Goal: Navigation & Orientation: Find specific page/section

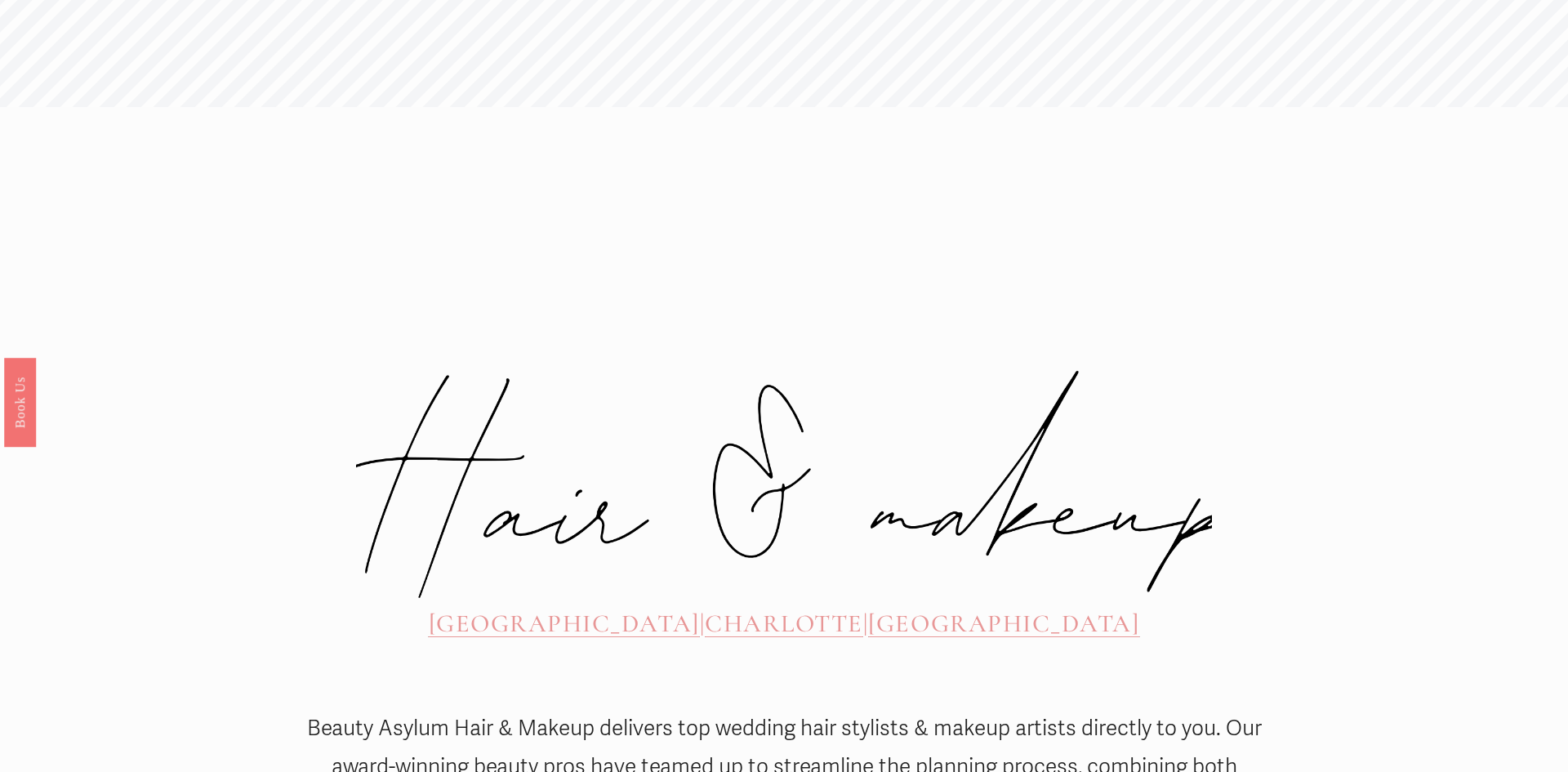
scroll to position [701, 0]
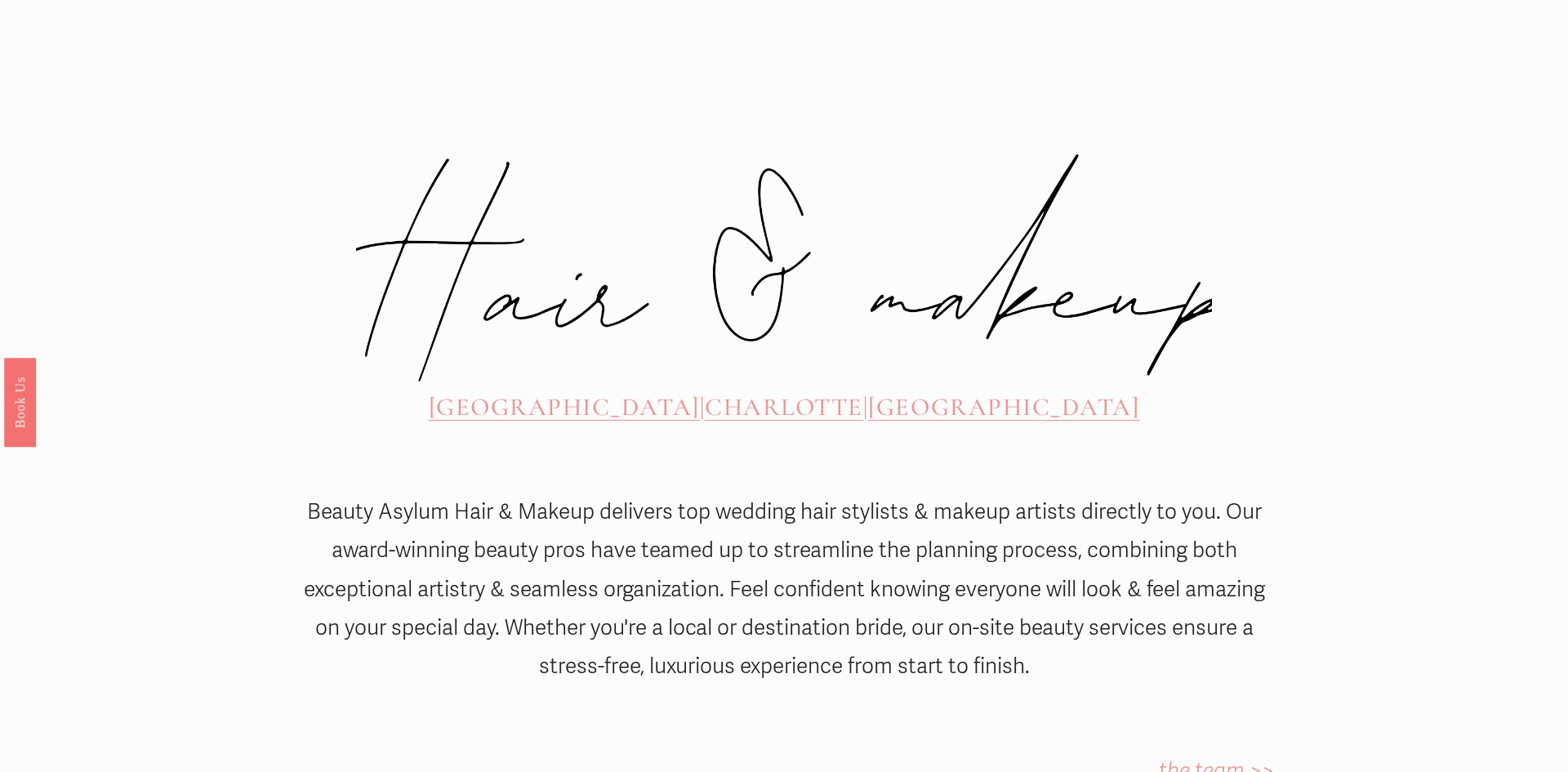
click at [760, 392] on span "CHARLOTTE" at bounding box center [784, 407] width 159 height 30
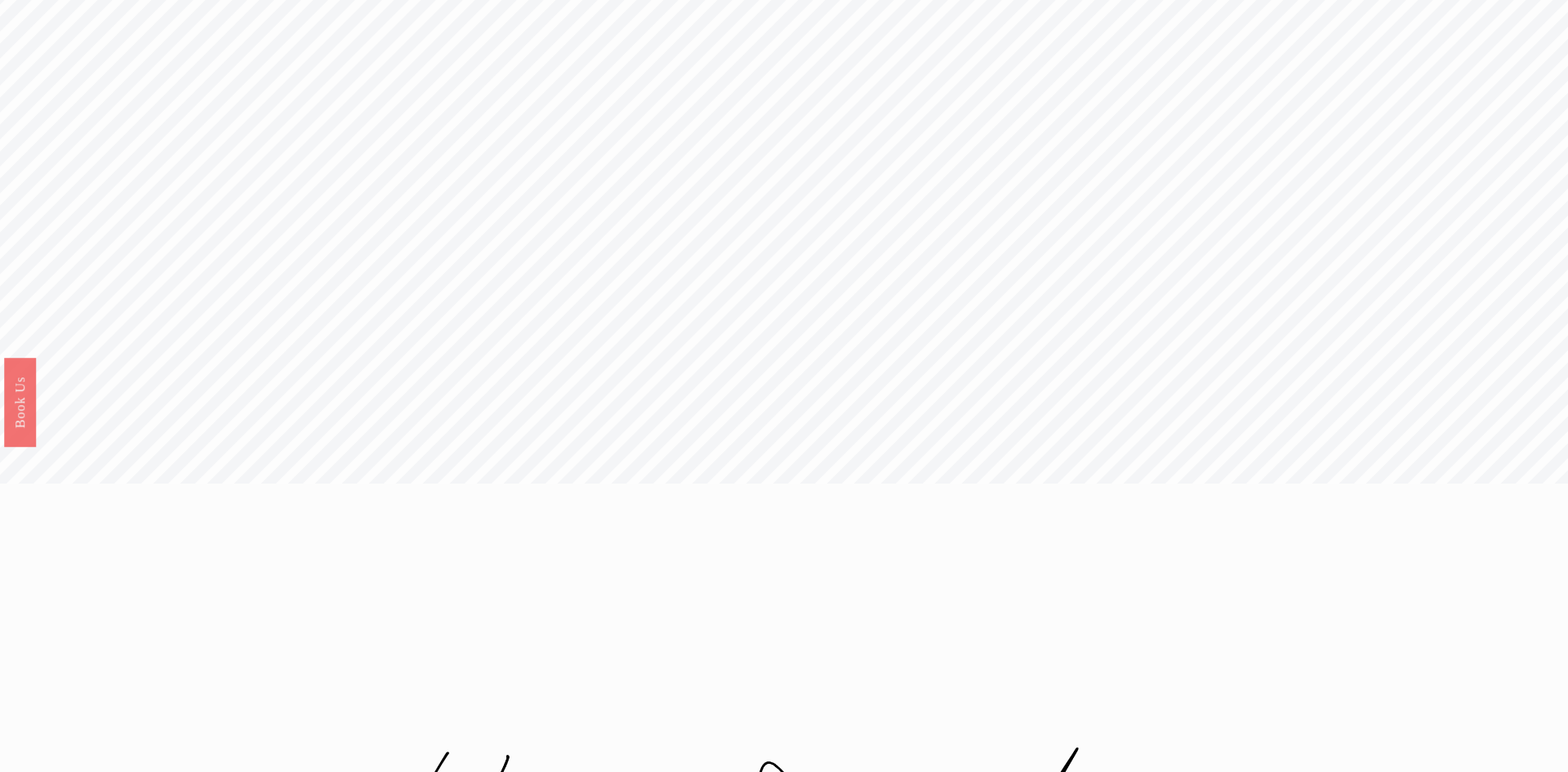
scroll to position [0, 0]
click at [912, 39] on span "about" at bounding box center [906, 37] width 48 height 21
click at [912, 46] on span "about" at bounding box center [906, 37] width 48 height 21
click at [906, 26] on span "about" at bounding box center [906, 37] width 48 height 21
click at [906, 28] on span "about" at bounding box center [906, 37] width 48 height 21
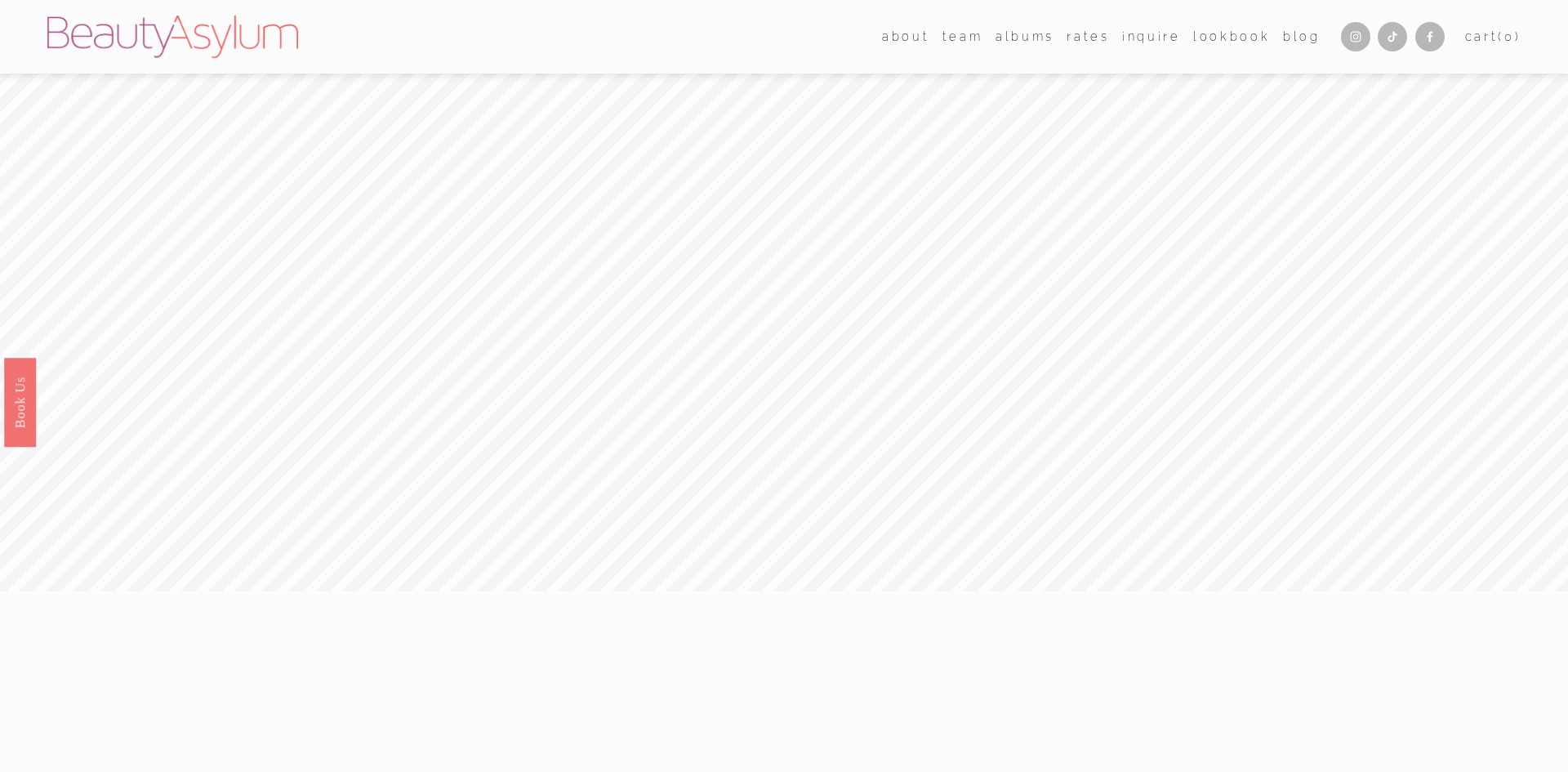
click at [1022, 34] on link "albums" at bounding box center [1024, 36] width 59 height 24
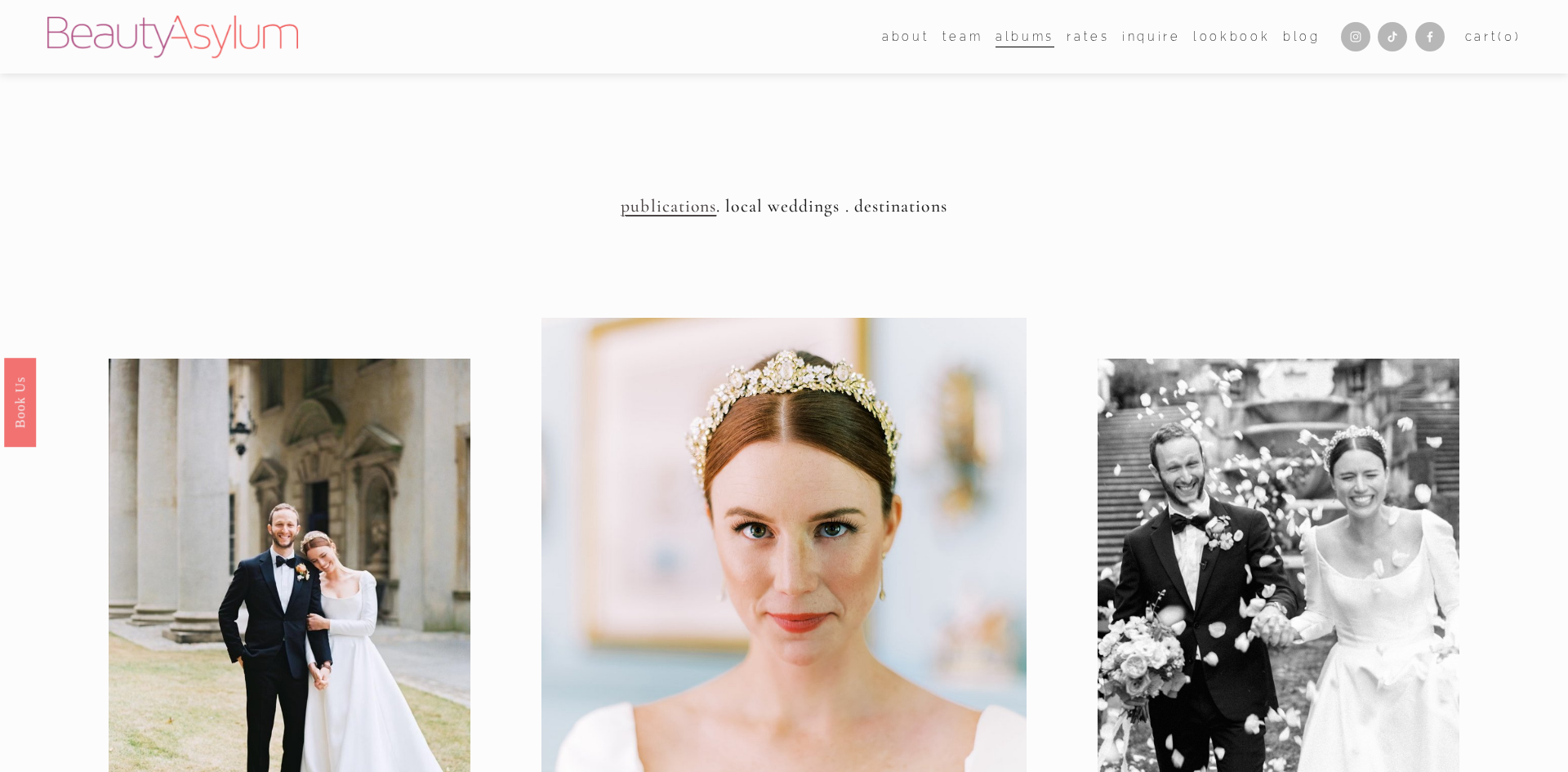
click at [0, 0] on link "Charlotte" at bounding box center [0, 0] width 0 height 0
